Goal: Task Accomplishment & Management: Use online tool/utility

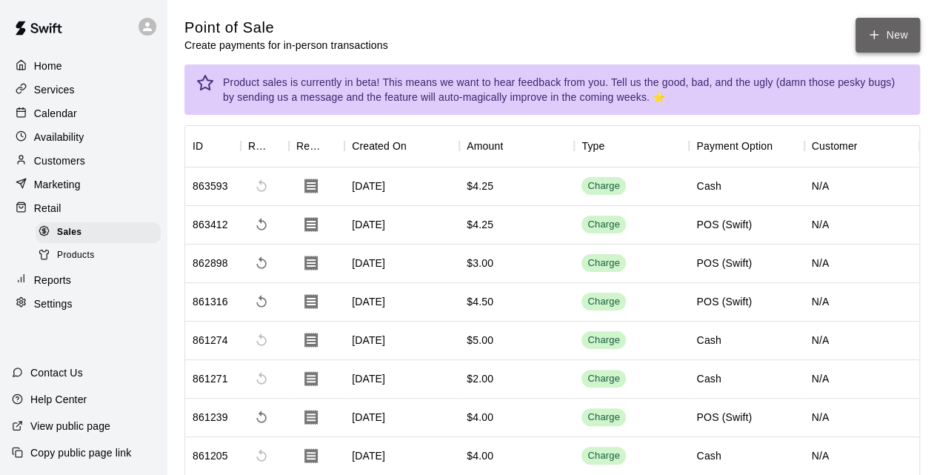
click at [893, 31] on button "New" at bounding box center [888, 35] width 64 height 35
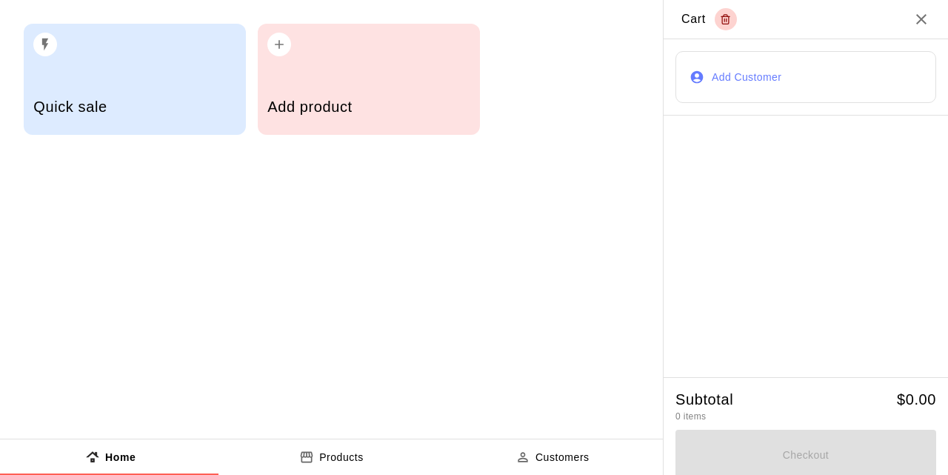
click at [422, 90] on div "Add product" at bounding box center [368, 108] width 202 height 53
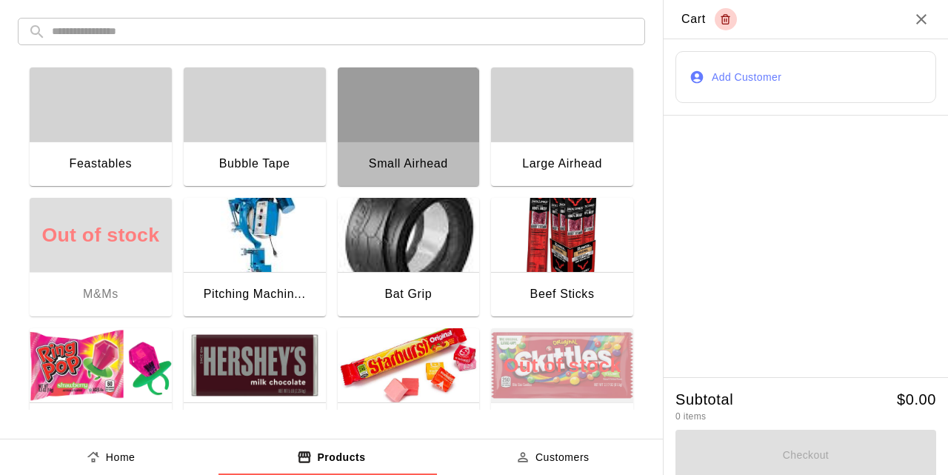
click at [396, 143] on div "Small Airhead" at bounding box center [409, 164] width 142 height 47
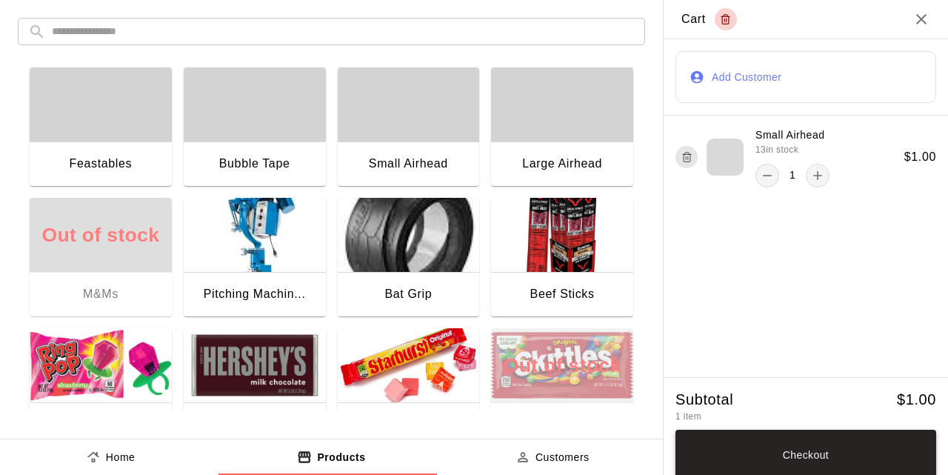
click at [802, 453] on button "Checkout" at bounding box center [806, 455] width 261 height 50
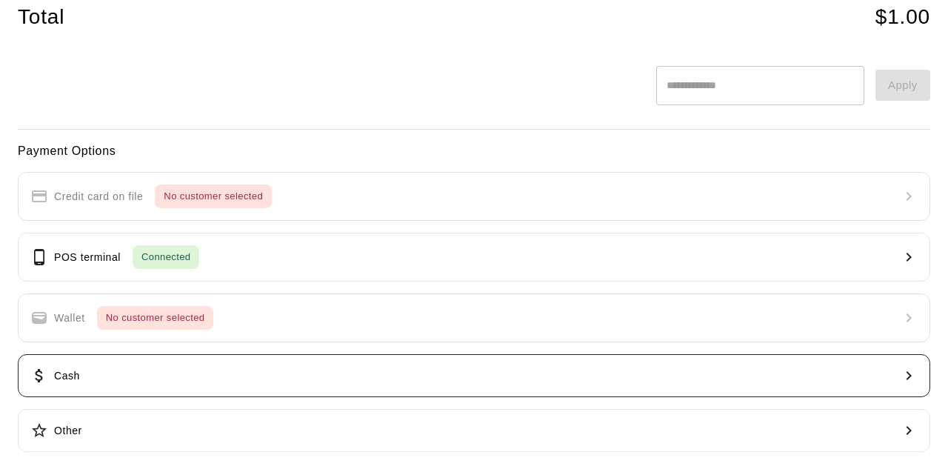
click at [208, 380] on button "Cash" at bounding box center [474, 375] width 913 height 43
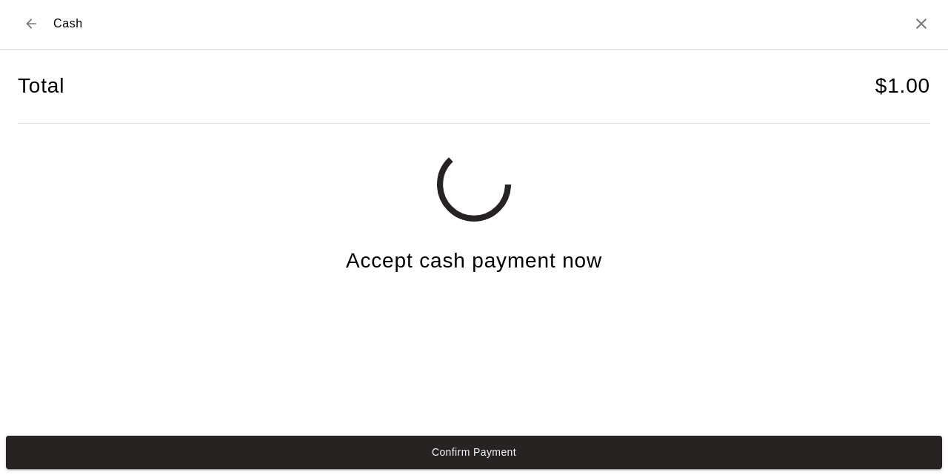
scroll to position [1, 0]
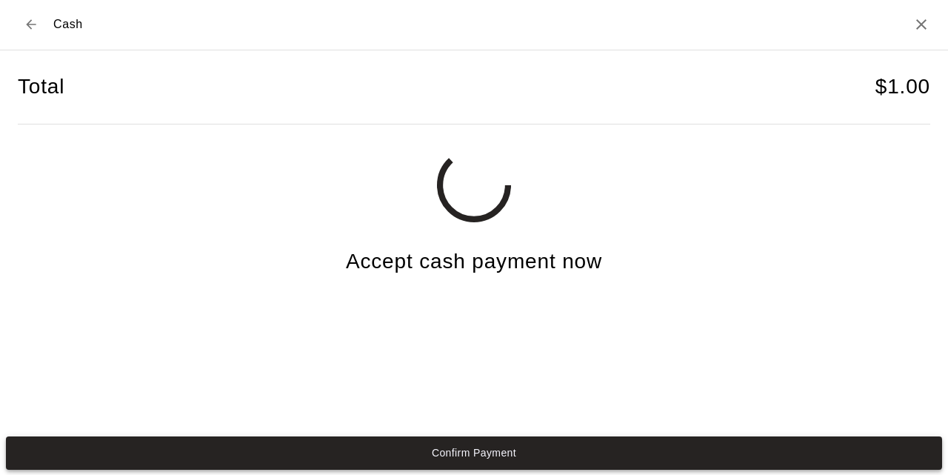
click at [388, 448] on button "Confirm Payment" at bounding box center [474, 452] width 936 height 33
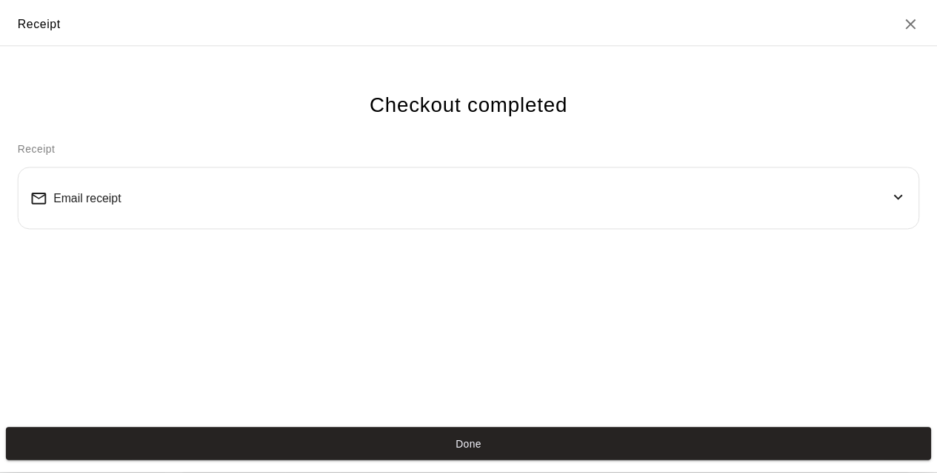
scroll to position [0, 0]
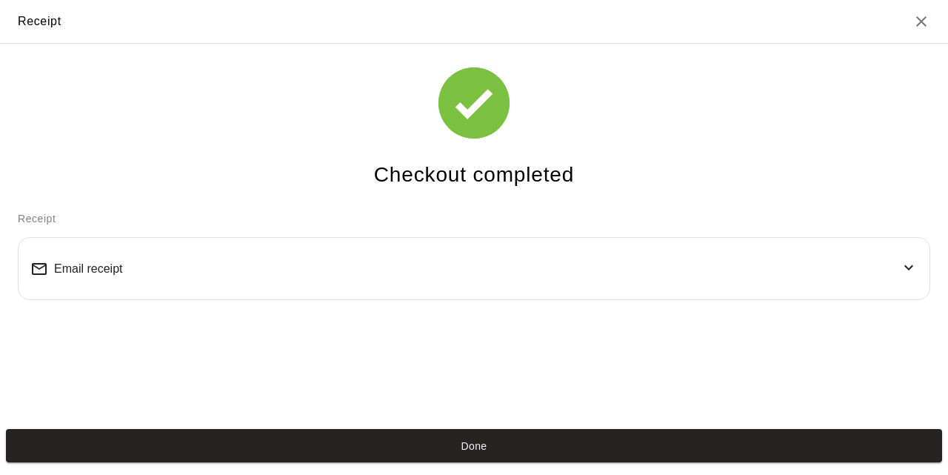
click at [388, 448] on button "Done" at bounding box center [474, 445] width 936 height 33
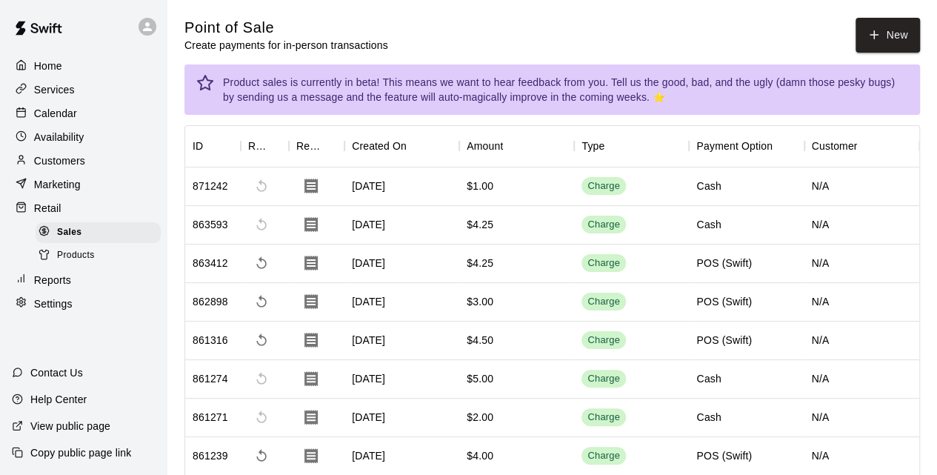
click at [76, 115] on p "Calendar" at bounding box center [55, 113] width 43 height 15
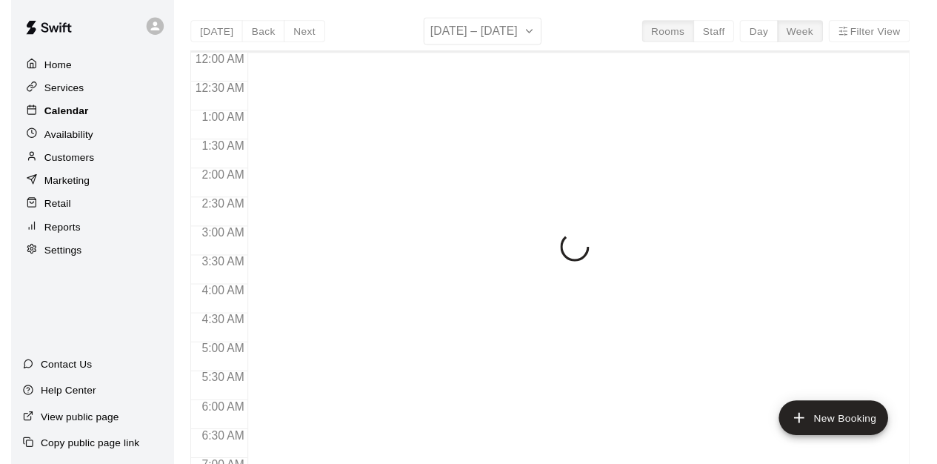
scroll to position [737, 0]
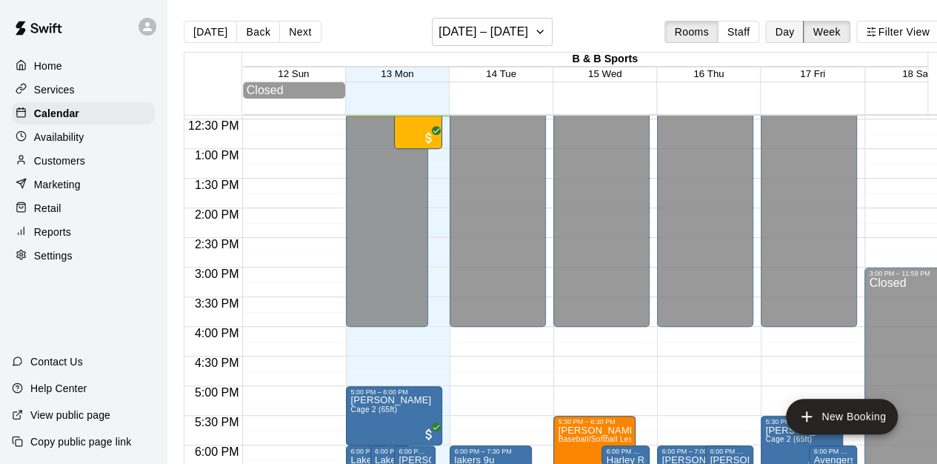
click at [794, 33] on button "Day" at bounding box center [784, 32] width 39 height 22
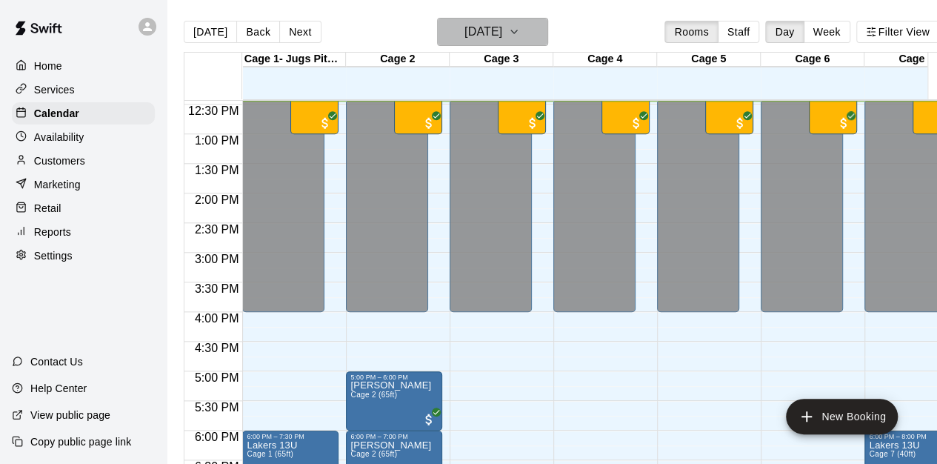
click at [520, 33] on icon "button" at bounding box center [514, 32] width 12 height 18
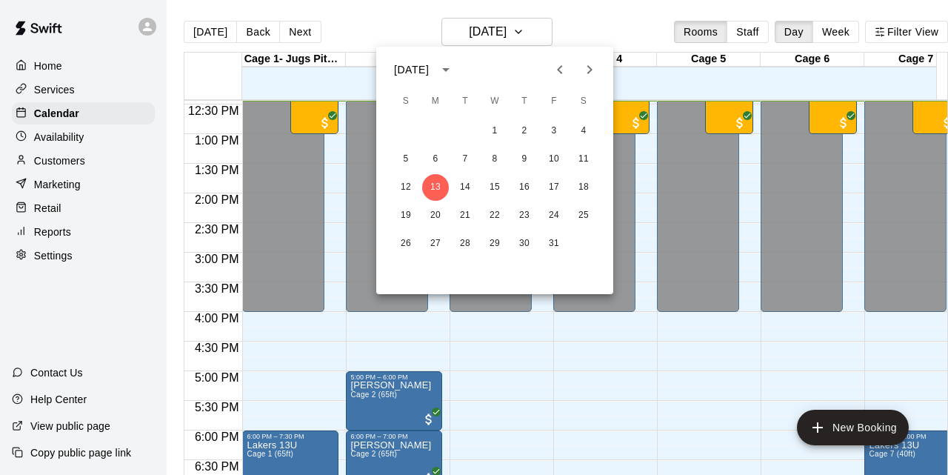
click at [499, 174] on div "12 13 14 15 16 17 18" at bounding box center [494, 187] width 237 height 27
click at [492, 183] on button "15" at bounding box center [495, 187] width 27 height 27
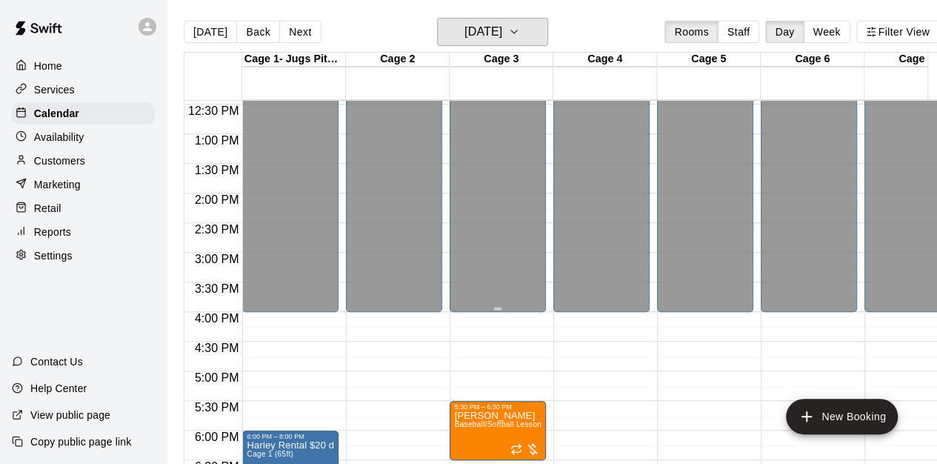
scroll to position [847, 0]
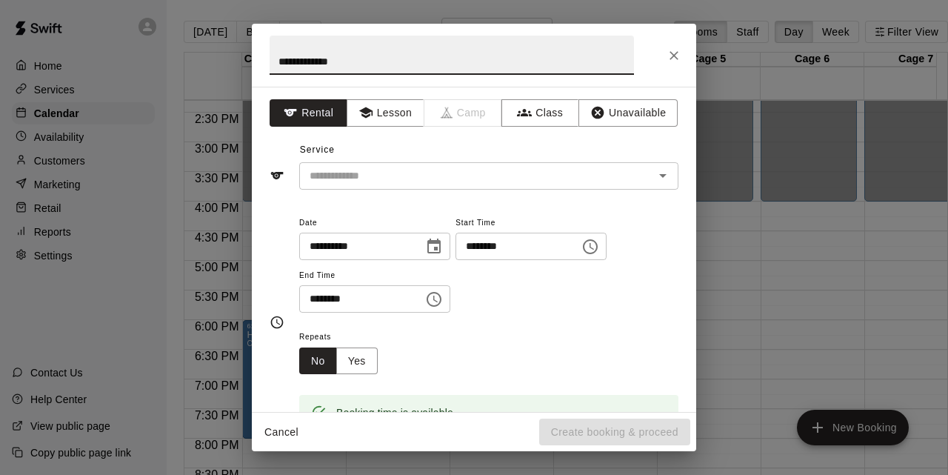
type input "**********"
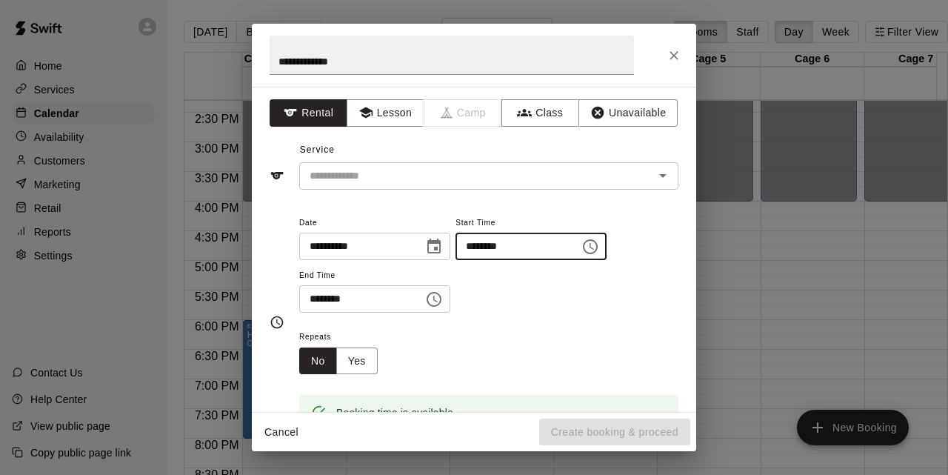
click at [516, 245] on input "********" at bounding box center [513, 246] width 114 height 27
type input "********"
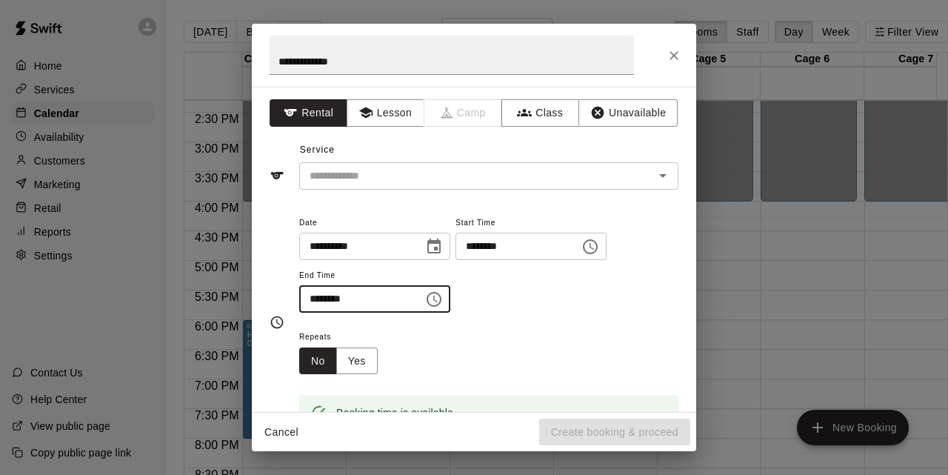
click at [314, 297] on input "********" at bounding box center [356, 298] width 114 height 27
type input "********"
click at [561, 356] on div "Repeats No Yes" at bounding box center [488, 350] width 379 height 47
click at [489, 167] on input "text" at bounding box center [467, 176] width 327 height 19
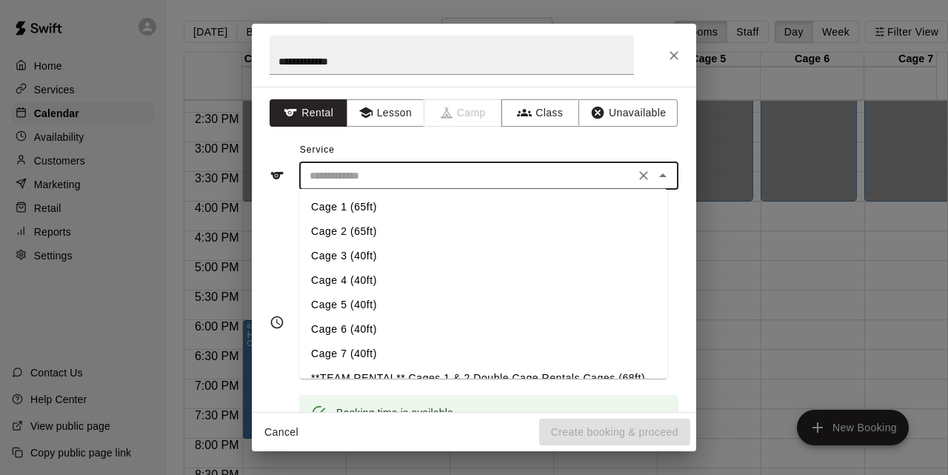
click at [336, 274] on li "Cage 4 (40ft)" at bounding box center [483, 280] width 368 height 24
type input "**********"
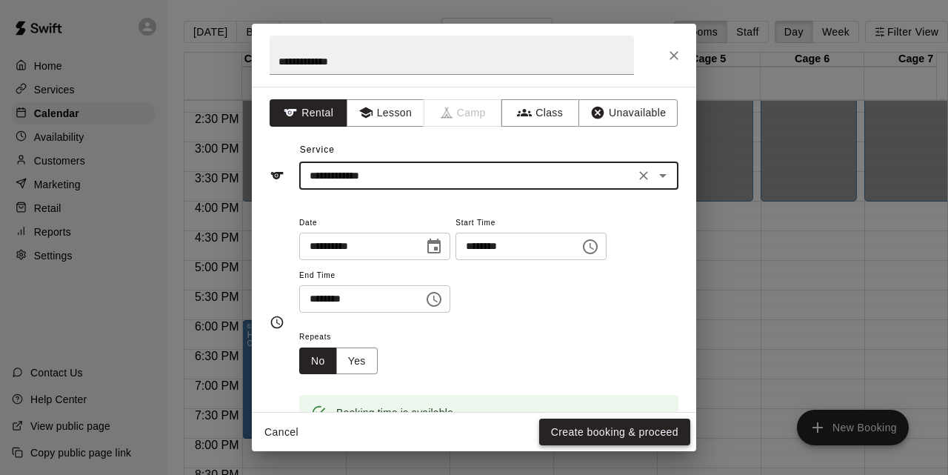
click at [556, 430] on button "Create booking & proceed" at bounding box center [614, 432] width 151 height 27
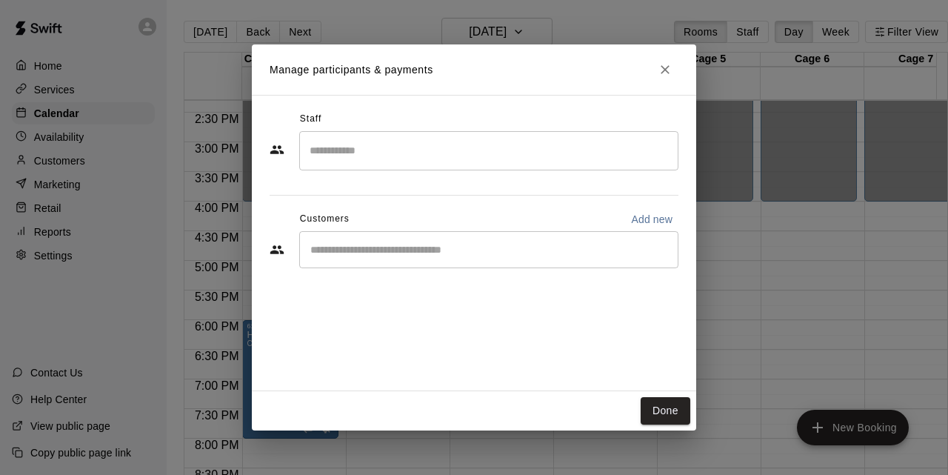
click at [472, 253] on input "Start typing to search customers..." at bounding box center [489, 249] width 366 height 15
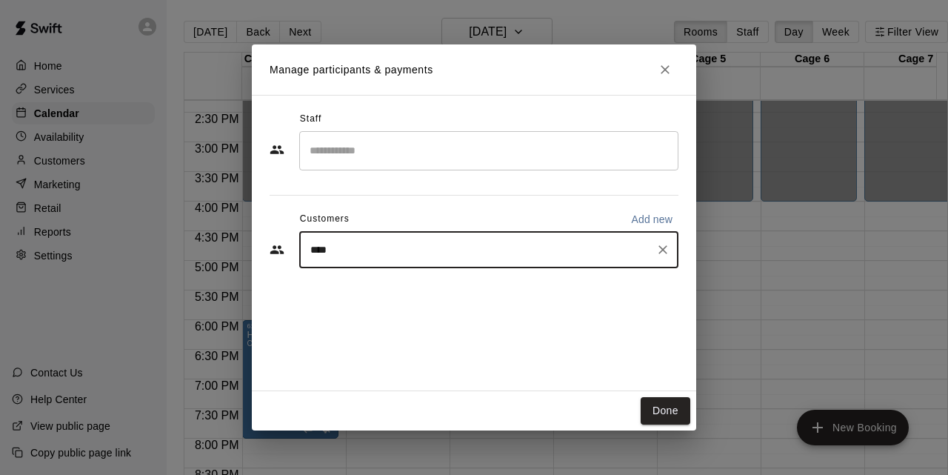
type input "*****"
click at [396, 287] on p "[PERSON_NAME]" at bounding box center [386, 284] width 90 height 16
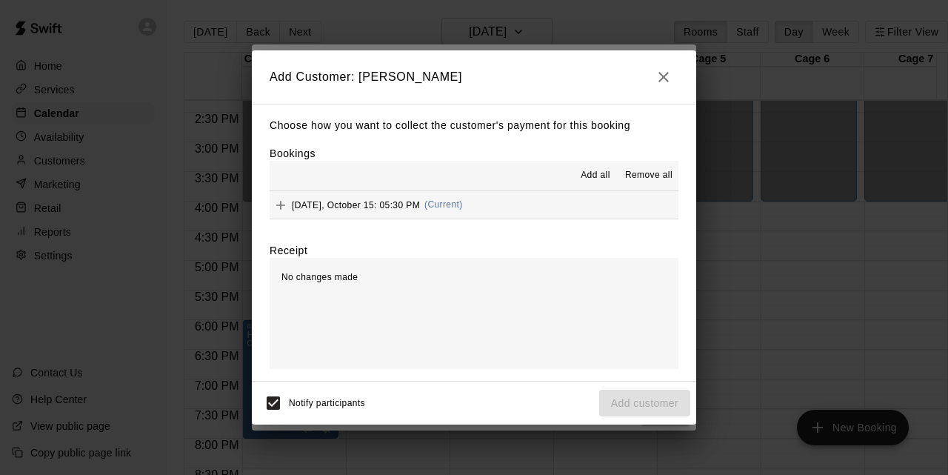
click at [583, 203] on button "[DATE], October 15: 05:30 PM (Current)" at bounding box center [474, 204] width 409 height 27
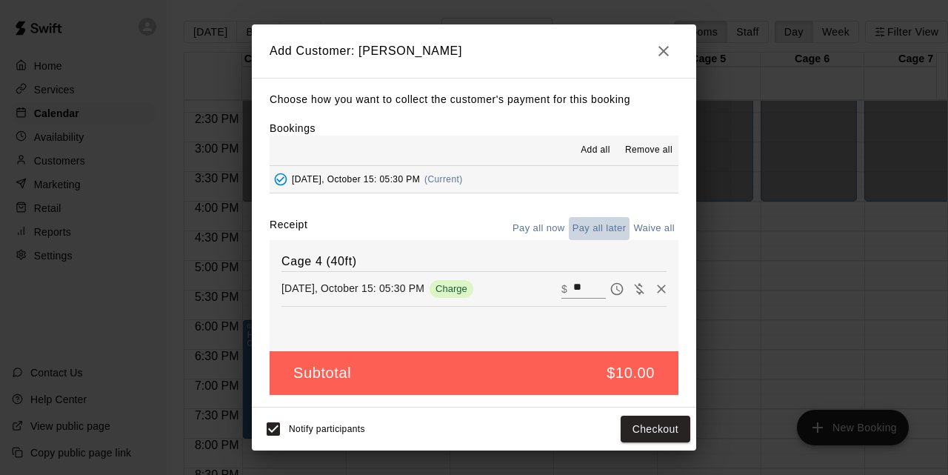
click at [606, 226] on button "Pay all later" at bounding box center [599, 228] width 61 height 23
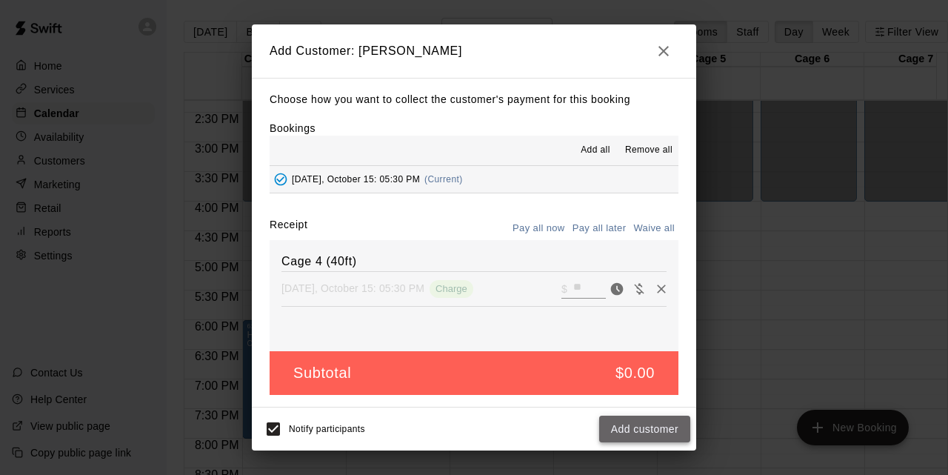
click at [637, 430] on button "Add customer" at bounding box center [644, 429] width 91 height 27
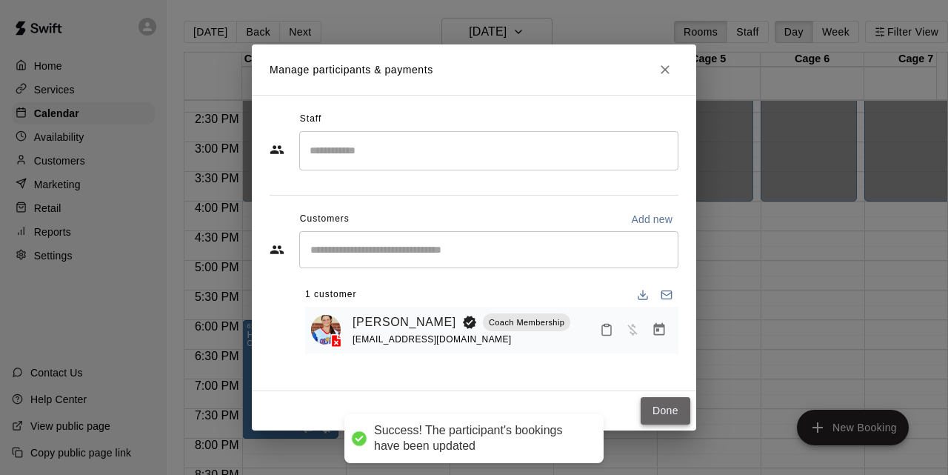
click at [653, 402] on button "Done" at bounding box center [666, 410] width 50 height 27
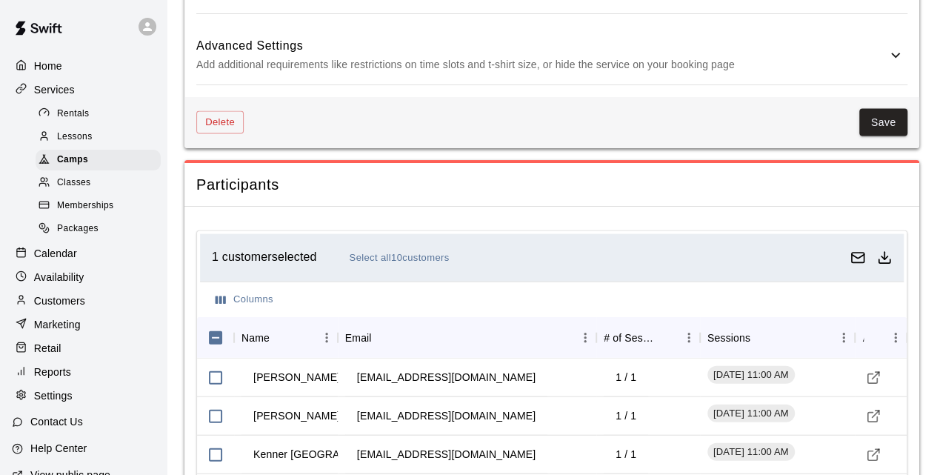
drag, startPoint x: 0, startPoint y: 0, endPoint x: 68, endPoint y: 100, distance: 121.0
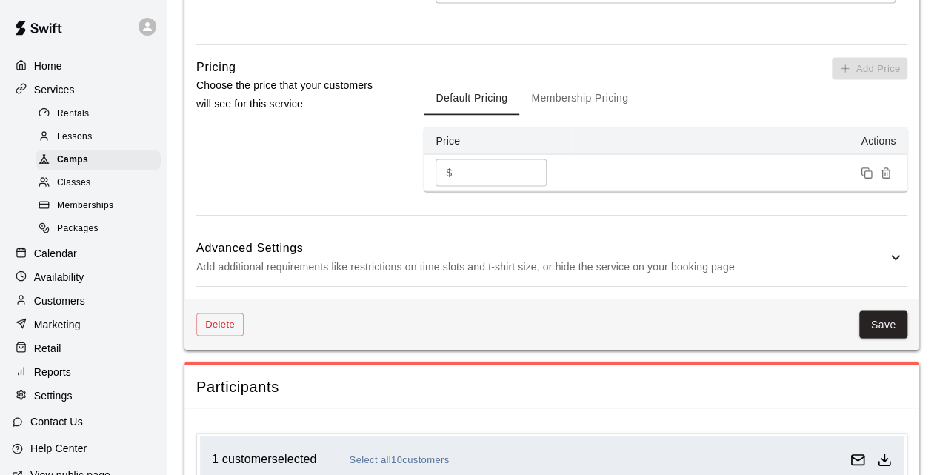
click at [68, 100] on div "Services" at bounding box center [83, 90] width 143 height 22
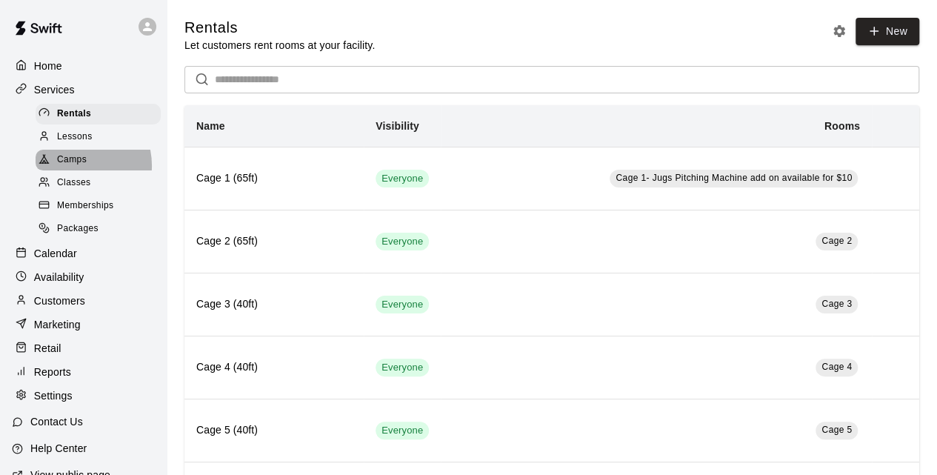
click at [76, 167] on span "Camps" at bounding box center [72, 160] width 30 height 15
